Goal: Find specific page/section: Find specific page/section

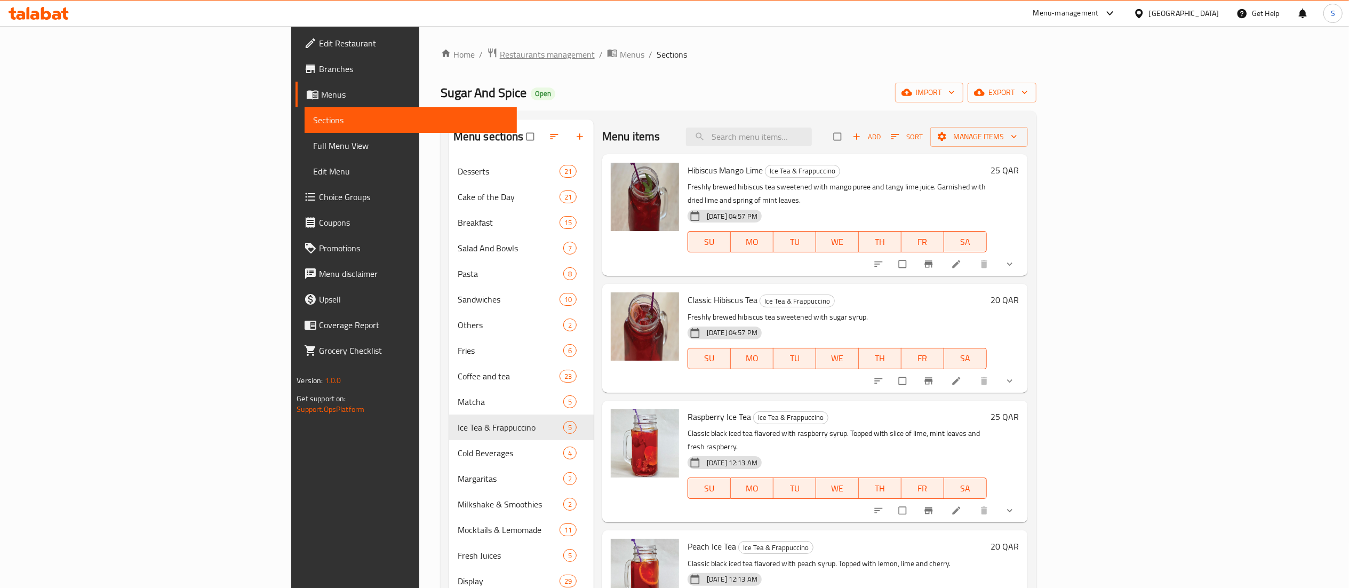
click at [500, 59] on span "Restaurants management" at bounding box center [547, 54] width 95 height 13
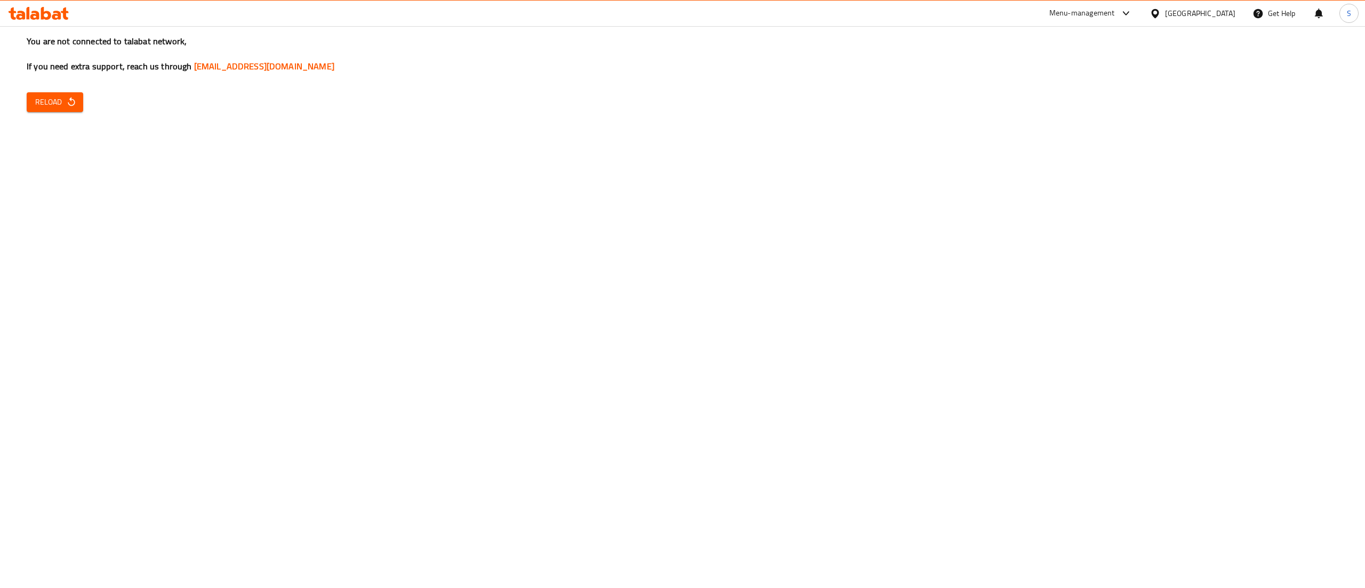
click at [31, 102] on button "Reload" at bounding box center [55, 102] width 57 height 20
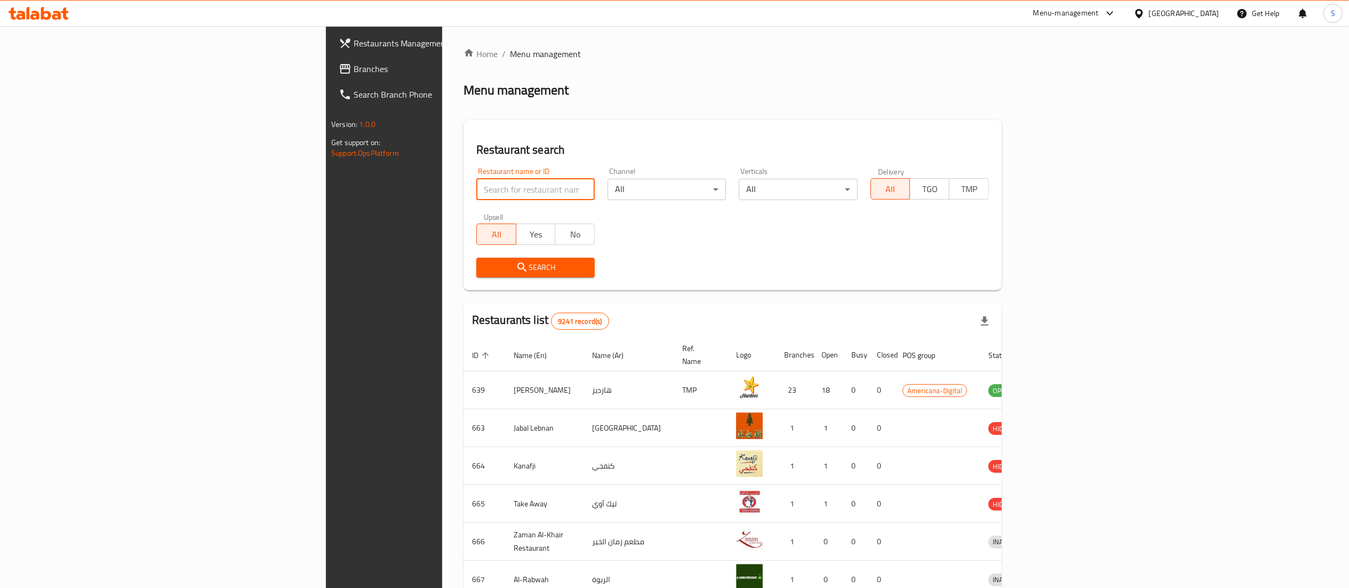
click at [486, 181] on input "search" at bounding box center [535, 189] width 118 height 21
type input "retro bites"
click at [485, 262] on span "Search" at bounding box center [535, 267] width 101 height 13
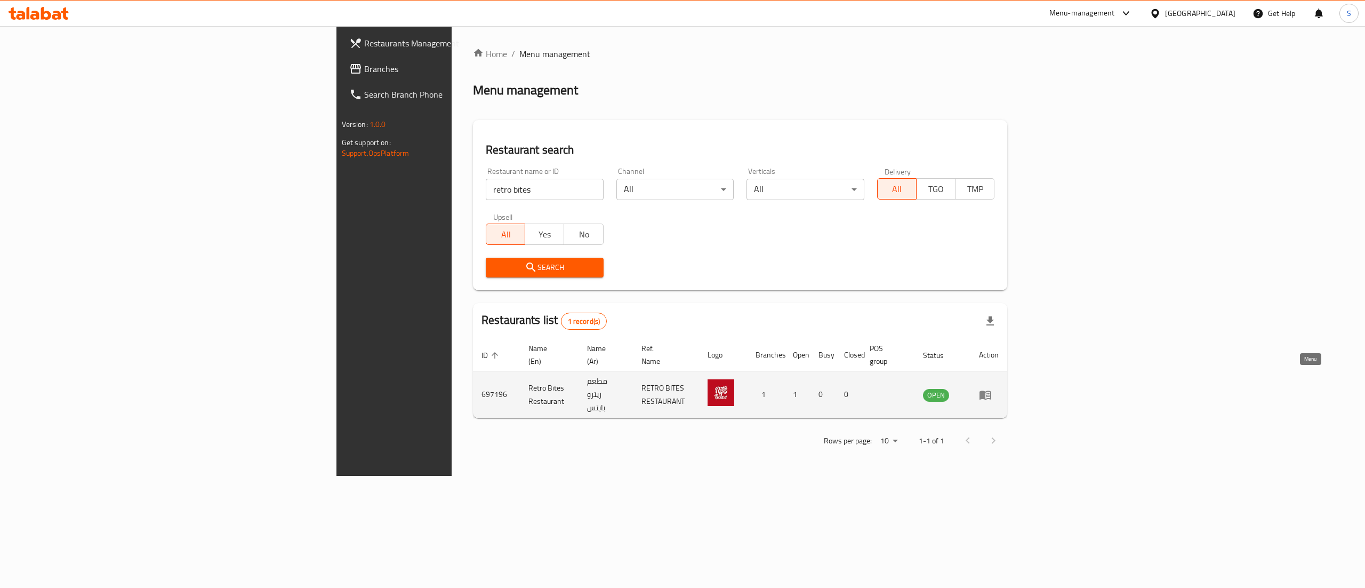
click at [999, 388] on link "enhanced table" at bounding box center [989, 394] width 20 height 13
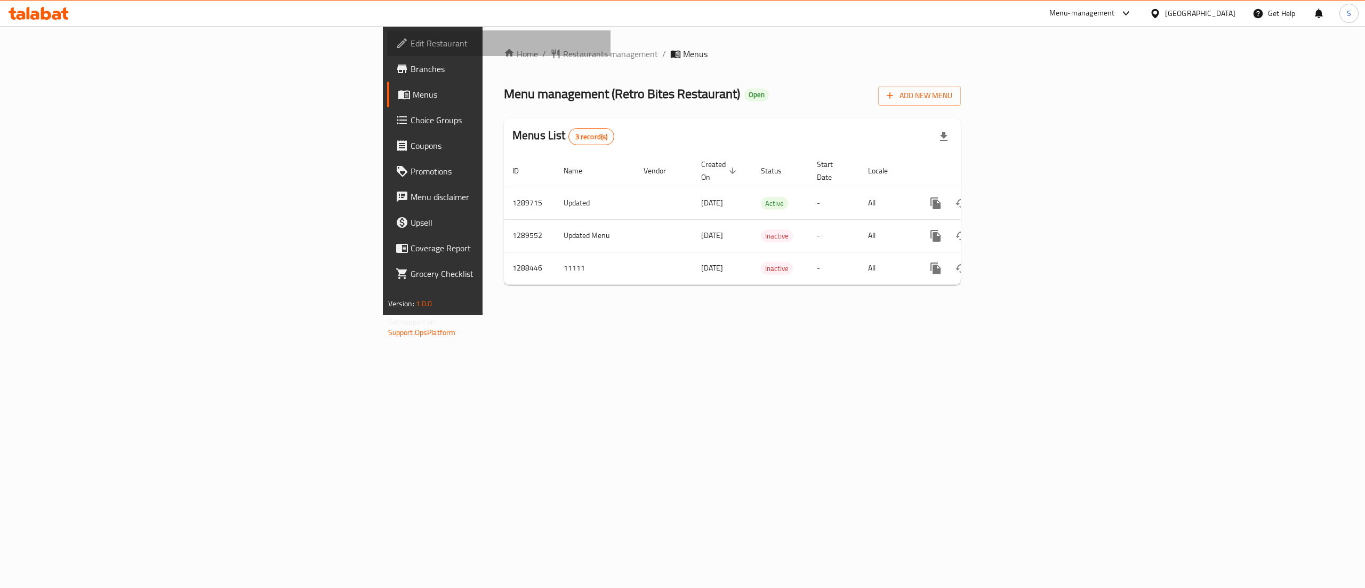
click at [387, 55] on link "Edit Restaurant" at bounding box center [499, 43] width 224 height 26
